Goal: Task Accomplishment & Management: Manage account settings

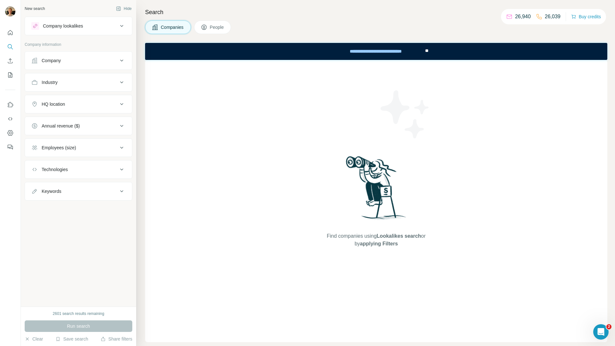
click at [6, 62] on button "Enrich CSV" at bounding box center [10, 61] width 10 height 12
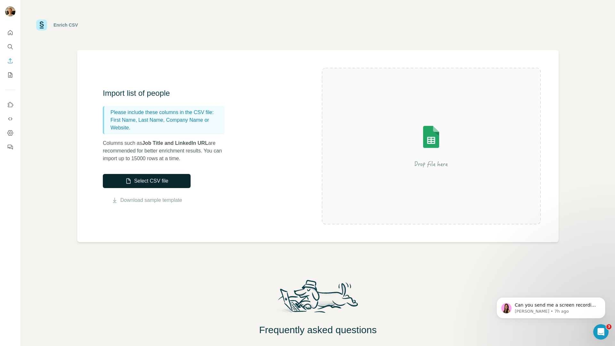
click at [144, 183] on button "Select CSV file" at bounding box center [147, 181] width 88 height 14
click at [160, 180] on button "Select CSV file" at bounding box center [147, 181] width 88 height 14
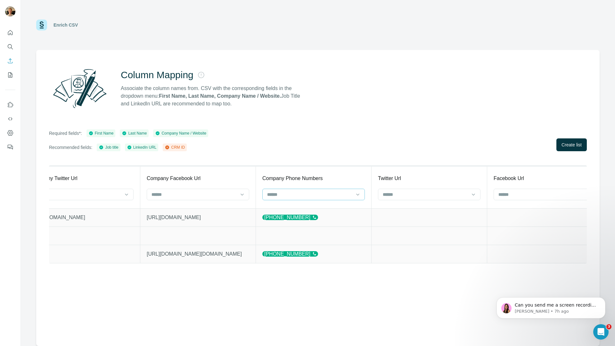
scroll to position [0, 2236]
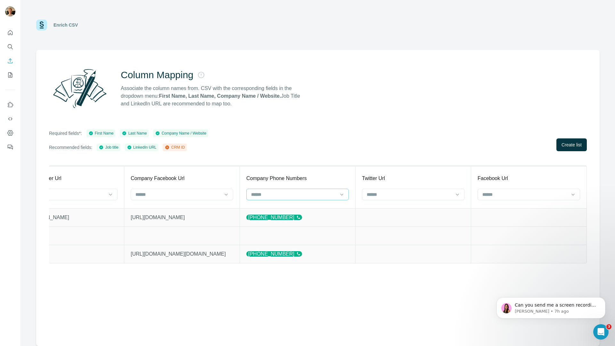
click at [337, 196] on input at bounding box center [293, 194] width 86 height 7
click at [337, 195] on input at bounding box center [293, 194] width 86 height 7
click at [579, 138] on button "Create list" at bounding box center [571, 144] width 30 height 13
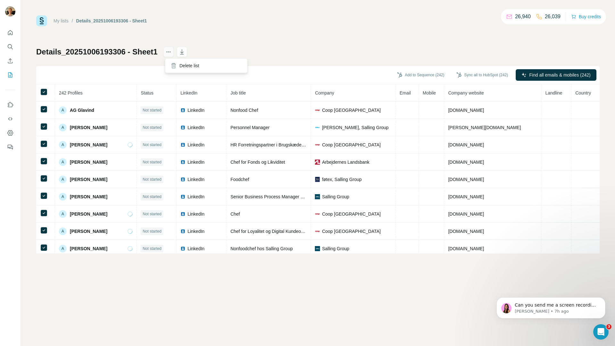
click at [166, 55] on button "actions" at bounding box center [168, 52] width 10 height 10
click at [130, 62] on div "Details_20251006193306 - Sheet1 Add to Sequence (242) Sync all to HubSpot (242)…" at bounding box center [317, 150] width 563 height 206
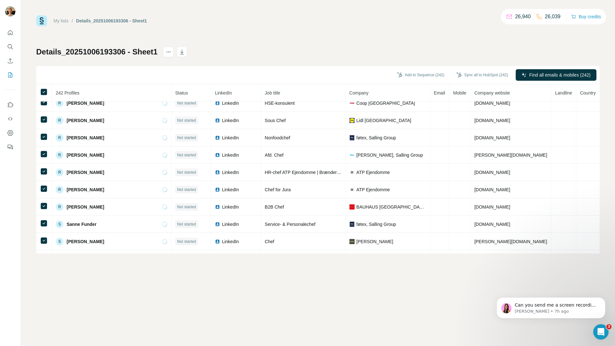
scroll to position [3584, 0]
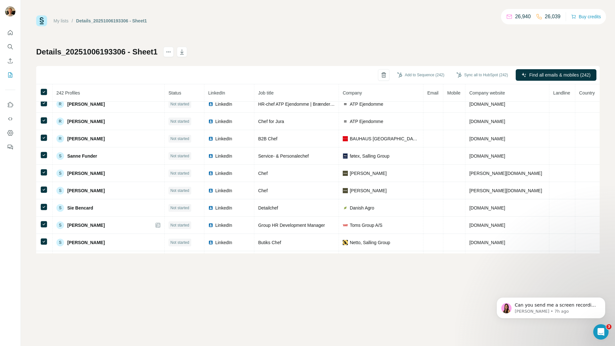
click at [10, 34] on icon "Quick start" at bounding box center [10, 32] width 6 height 6
click at [10, 34] on icon "Quick start" at bounding box center [10, 32] width 5 height 5
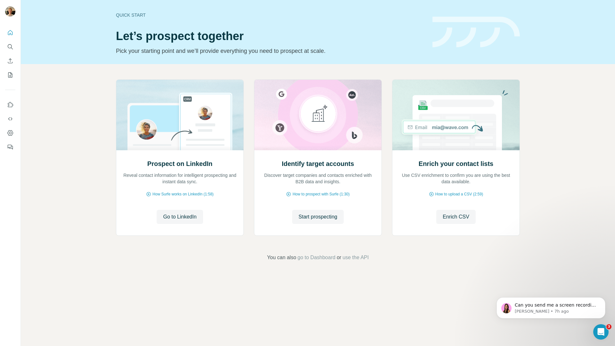
click at [146, 12] on div "Quick start" at bounding box center [270, 15] width 309 height 6
click at [12, 76] on icon "My lists" at bounding box center [10, 75] width 6 height 6
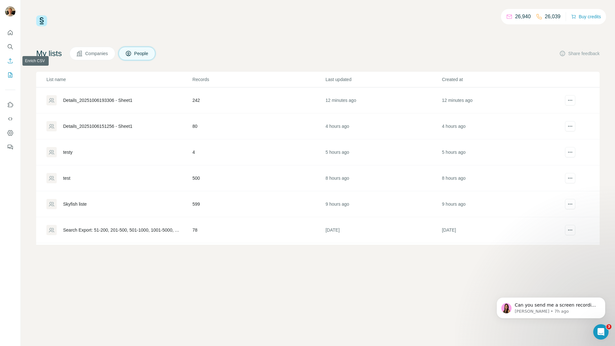
click at [14, 62] on button "Enrich CSV" at bounding box center [10, 61] width 10 height 12
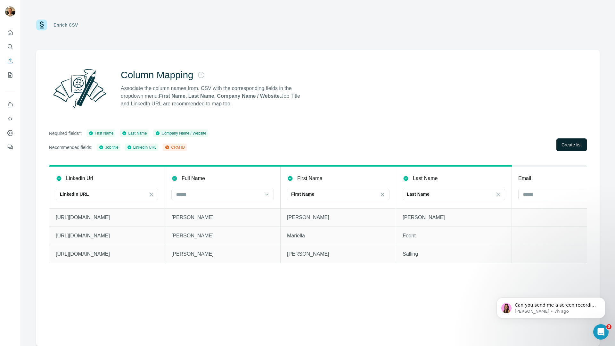
click at [578, 148] on span "Create list" at bounding box center [571, 144] width 20 height 6
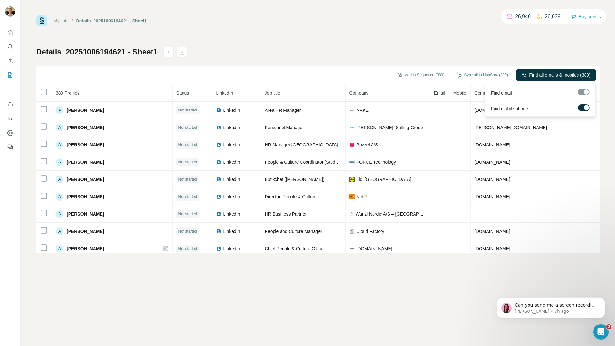
click at [556, 77] on span "Find all emails & mobiles (389)" at bounding box center [559, 75] width 61 height 6
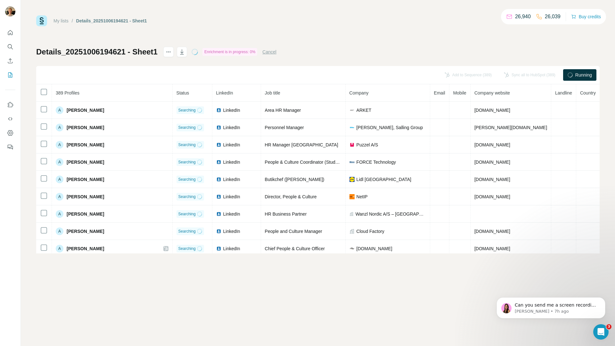
click at [120, 19] on div "Details_20251006194621 - Sheet1" at bounding box center [111, 21] width 71 height 6
click at [141, 50] on h1 "Details_20251006194621 - Sheet1" at bounding box center [96, 52] width 121 height 10
click at [166, 53] on icon "actions" at bounding box center [168, 52] width 6 height 6
click at [146, 52] on h1 "Details_20251006194621 - Sheet1" at bounding box center [96, 52] width 121 height 10
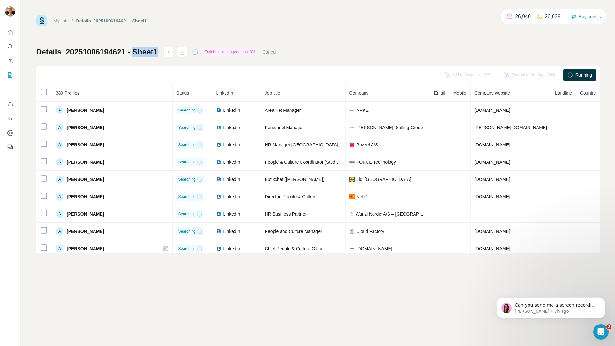
click at [146, 52] on h1 "Details_20251006194621 - Sheet1" at bounding box center [96, 52] width 121 height 10
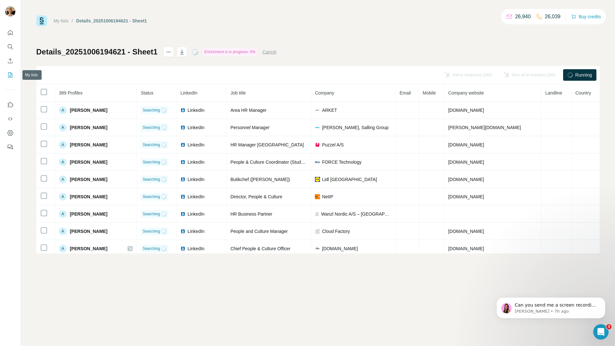
click at [11, 73] on icon "My lists" at bounding box center [10, 74] width 3 height 4
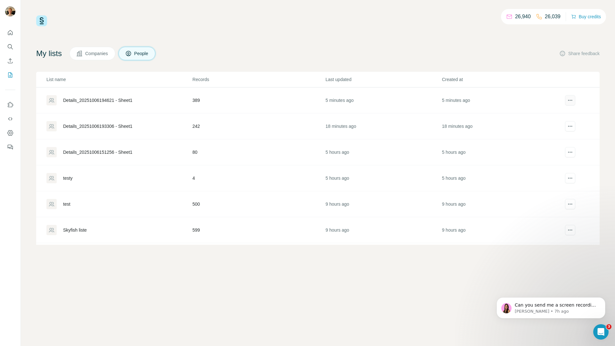
click at [565, 105] on button "actions" at bounding box center [570, 100] width 10 height 10
click at [567, 103] on icon "actions" at bounding box center [570, 100] width 6 height 6
drag, startPoint x: 124, startPoint y: 99, endPoint x: 156, endPoint y: 143, distance: 54.0
click at [155, 144] on tbody "Details_20251006194621 - Sheet1 389 5 minutes ago 5 minutes ago Details_2025100…" at bounding box center [317, 216] width 563 height 259
click at [101, 114] on td "Details_20251006193306 - Sheet1" at bounding box center [114, 126] width 156 height 26
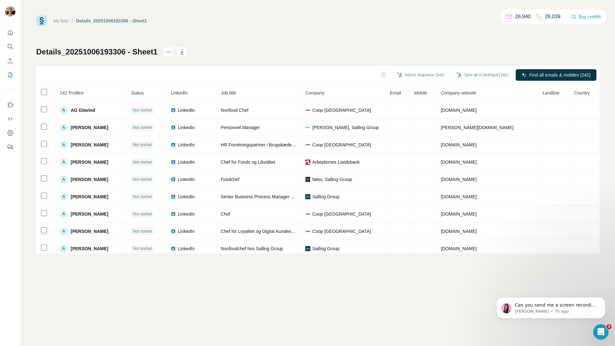
click at [56, 21] on link "My lists" at bounding box center [60, 20] width 15 height 5
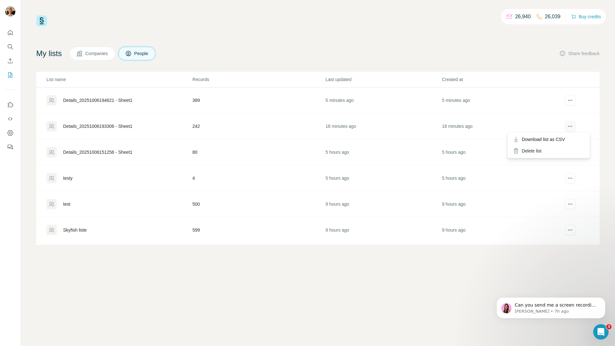
click at [565, 125] on button "actions" at bounding box center [570, 126] width 10 height 10
click at [222, 124] on td "242" at bounding box center [258, 126] width 133 height 26
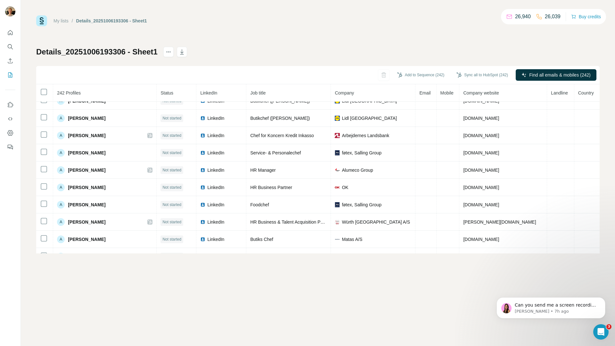
scroll to position [178, 0]
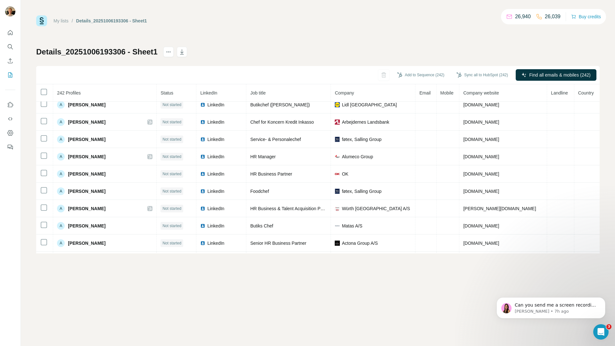
click at [65, 21] on link "My lists" at bounding box center [60, 20] width 15 height 5
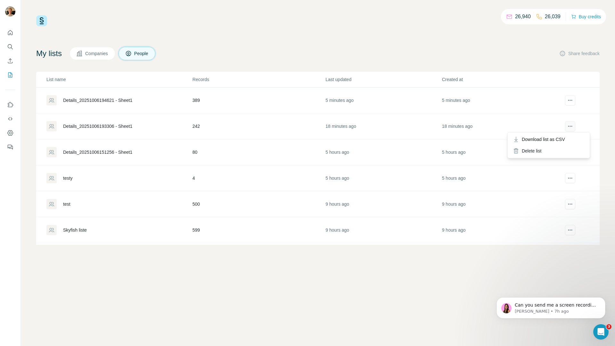
click at [568, 123] on button "actions" at bounding box center [570, 126] width 10 height 10
click at [546, 149] on div "Delete list" at bounding box center [548, 151] width 79 height 12
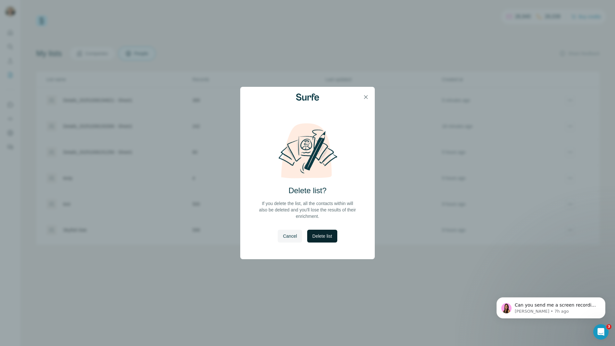
click at [331, 231] on button "Delete list" at bounding box center [322, 235] width 30 height 13
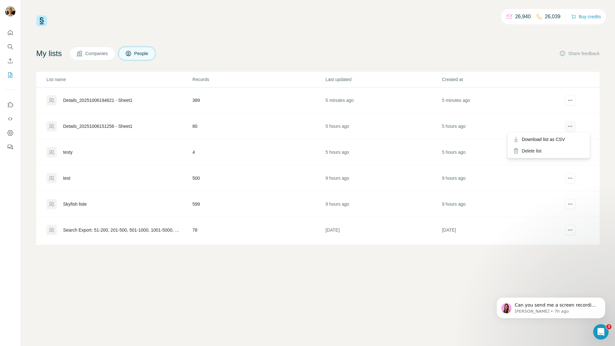
click at [565, 128] on button "actions" at bounding box center [570, 126] width 10 height 10
click at [551, 149] on div "Delete list" at bounding box center [548, 151] width 79 height 12
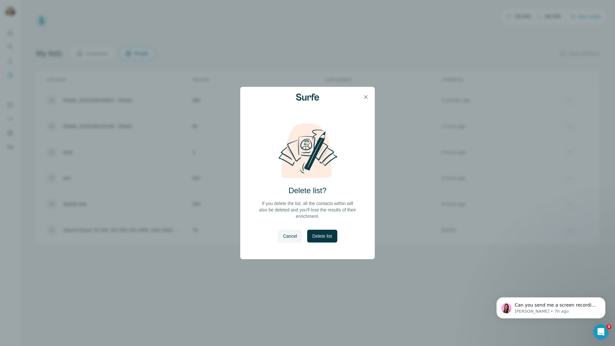
click at [330, 230] on button "Delete list" at bounding box center [322, 235] width 30 height 13
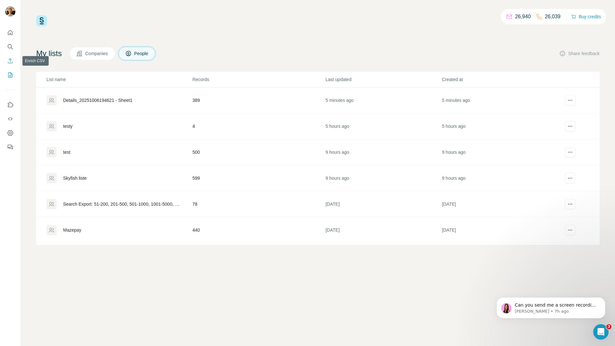
click at [12, 62] on icon "Enrich CSV" at bounding box center [10, 61] width 6 height 6
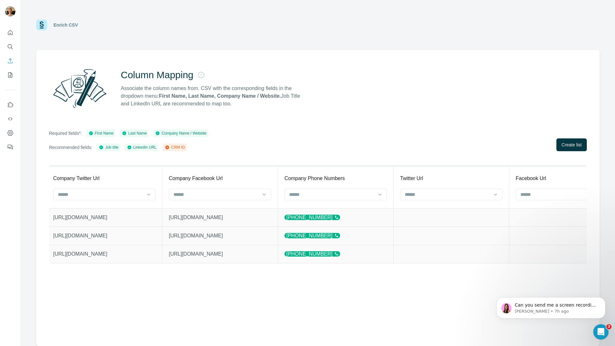
scroll to position [0, 2236]
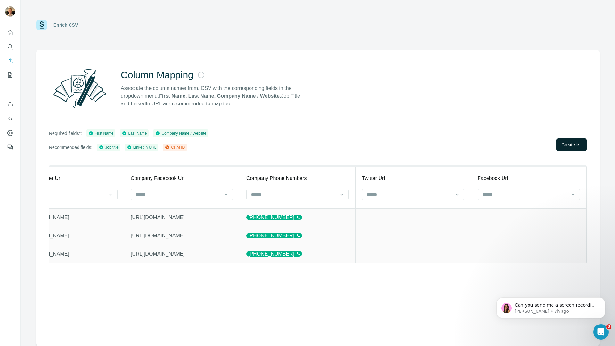
click at [561, 143] on span "Create list" at bounding box center [571, 144] width 20 height 6
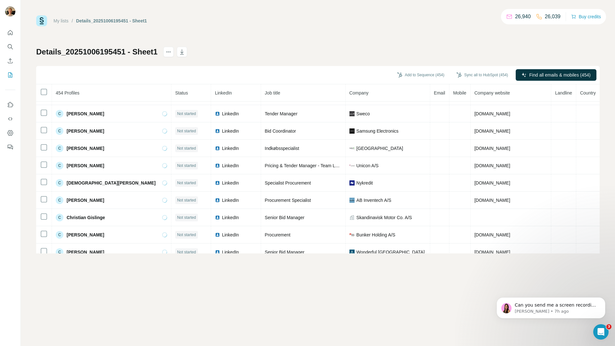
scroll to position [1231, 0]
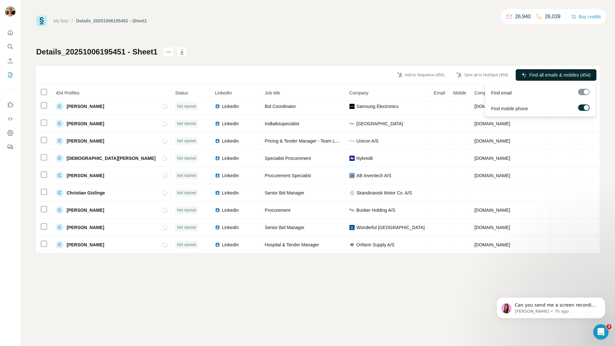
click at [530, 74] on span "Find all emails & mobiles (454)" at bounding box center [559, 75] width 61 height 6
